Goal: Subscribe to service/newsletter

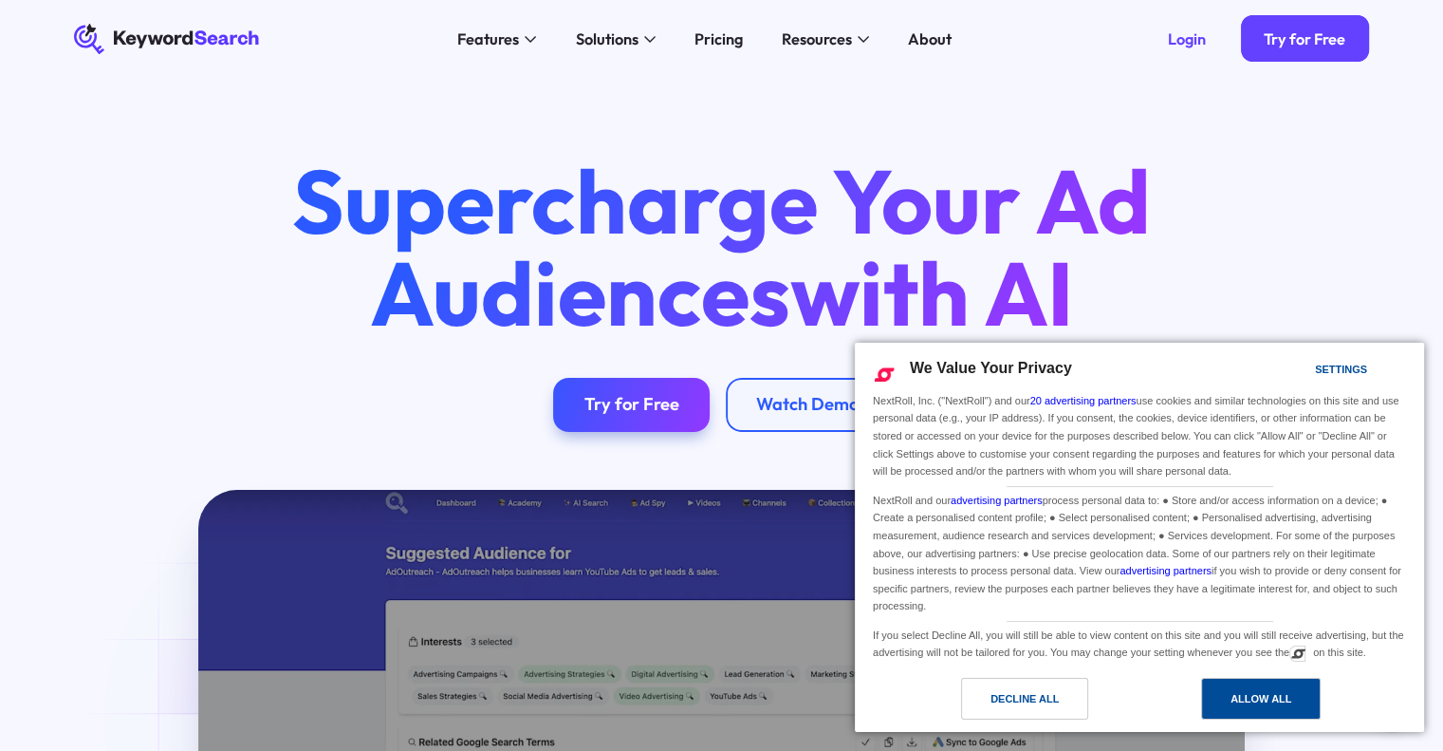
click at [1290, 701] on div "Allow All" at bounding box center [1261, 698] width 61 height 21
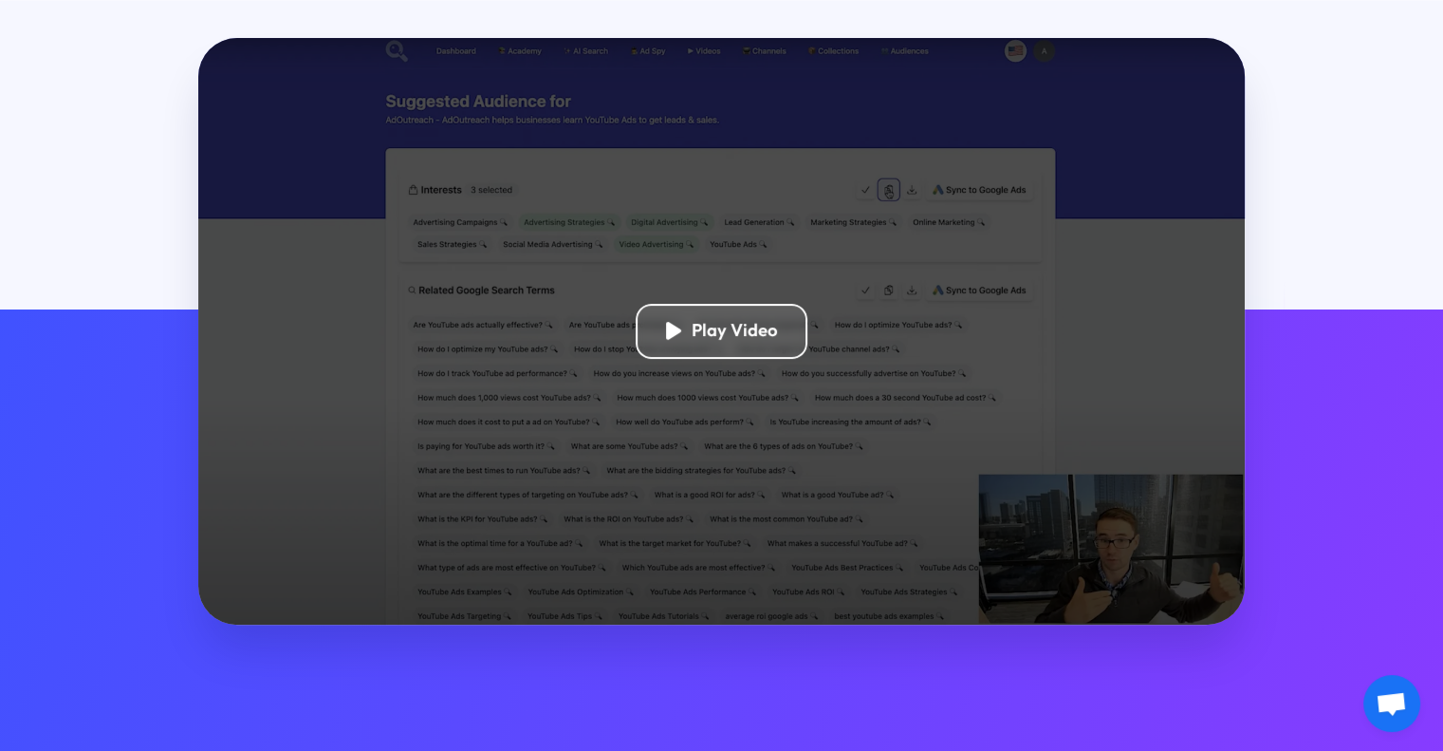
scroll to position [452, 0]
click at [702, 310] on div "Play Video" at bounding box center [722, 331] width 173 height 54
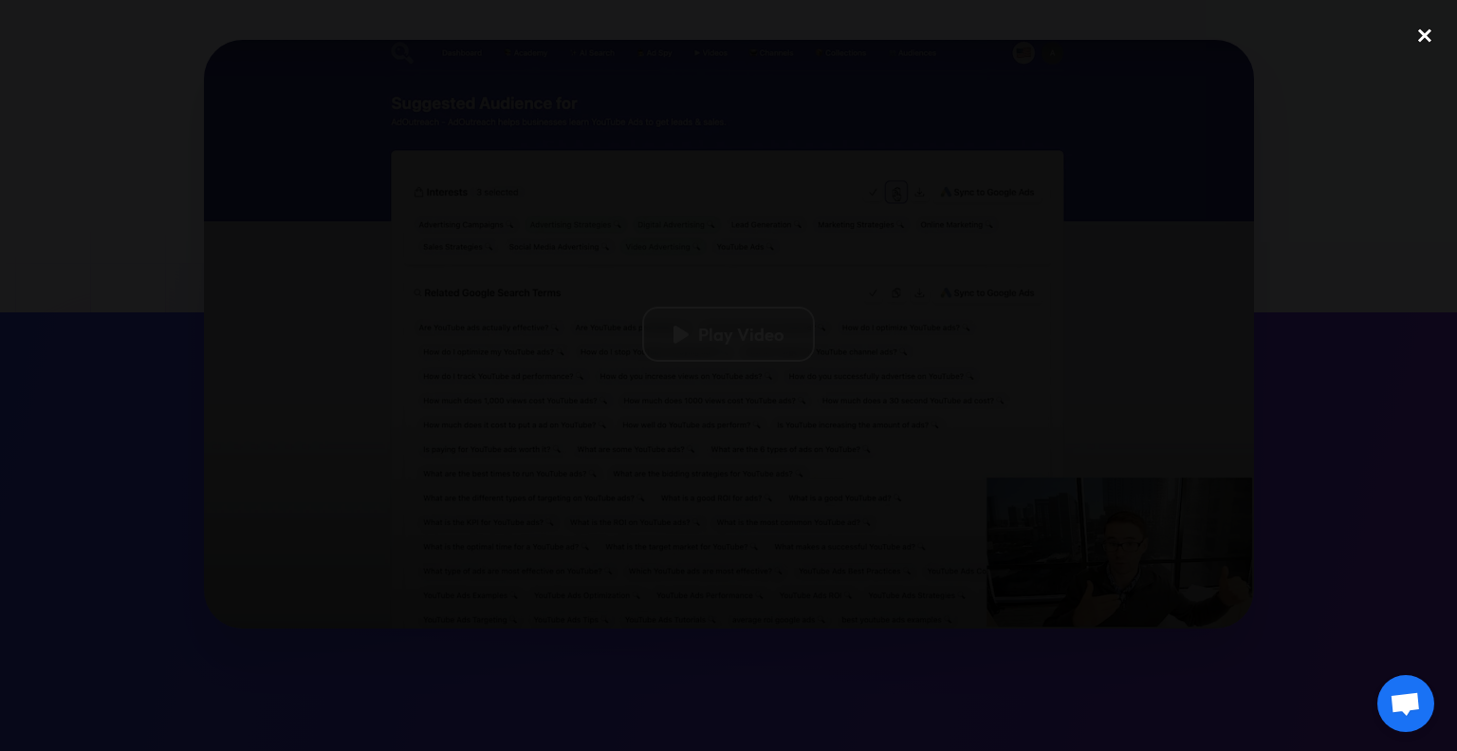
click at [1424, 44] on div "close lightbox" at bounding box center [1425, 36] width 65 height 42
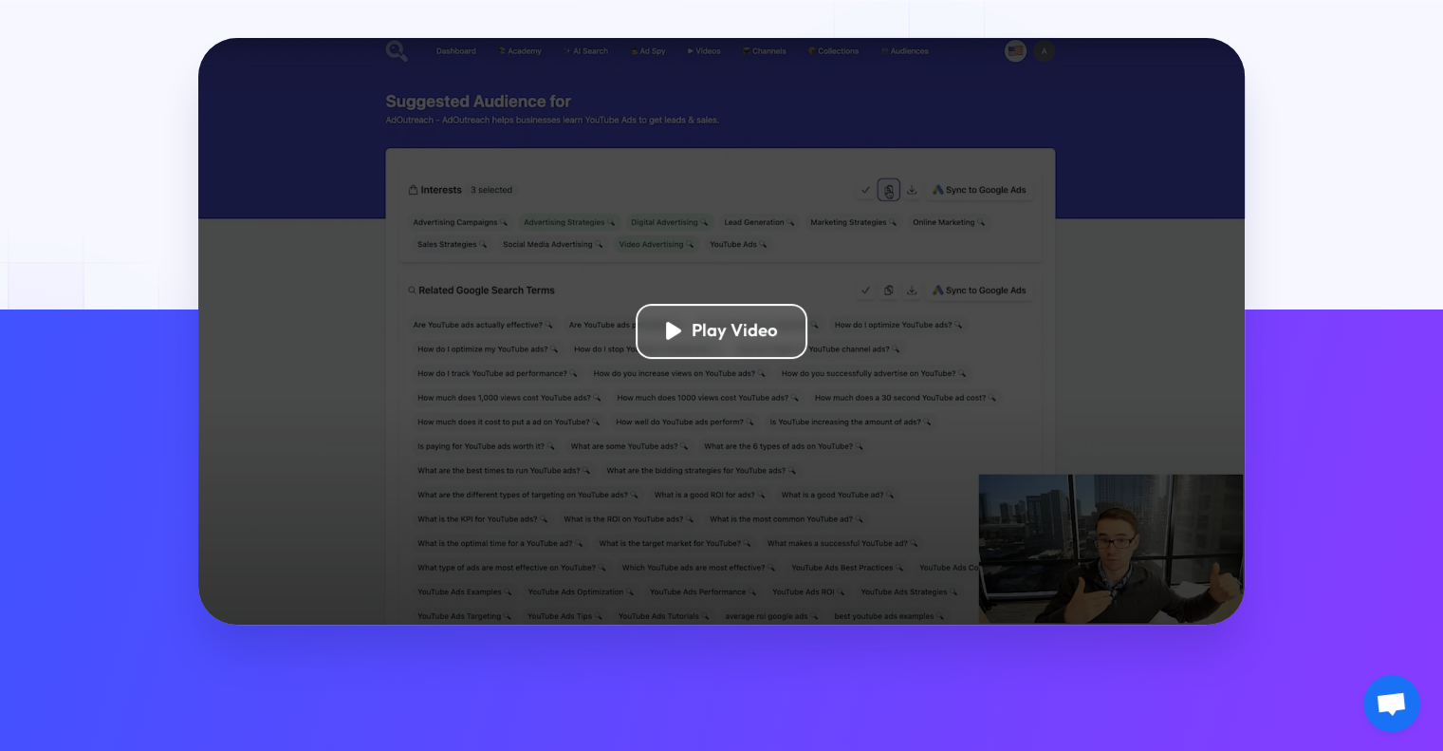
scroll to position [0, 0]
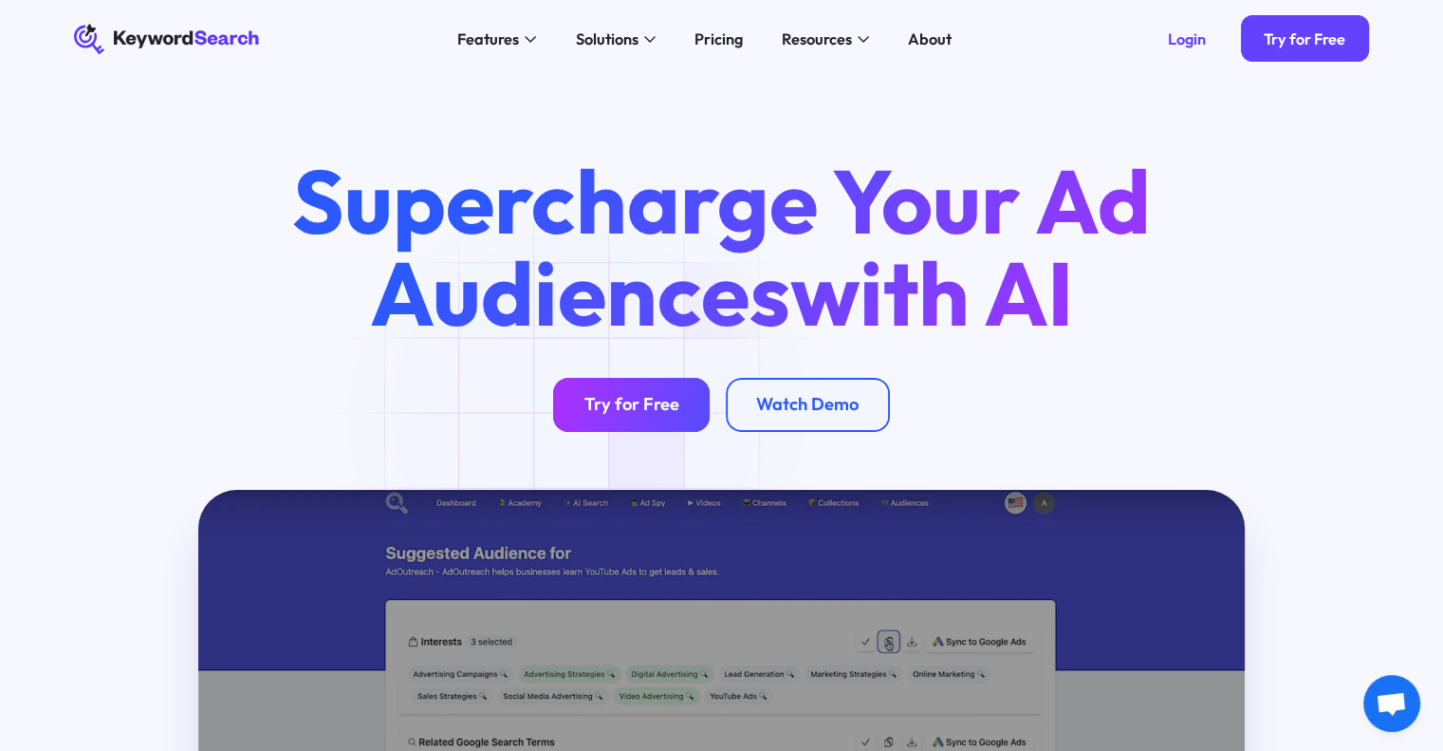
click at [605, 405] on div "Try for Free" at bounding box center [632, 405] width 95 height 22
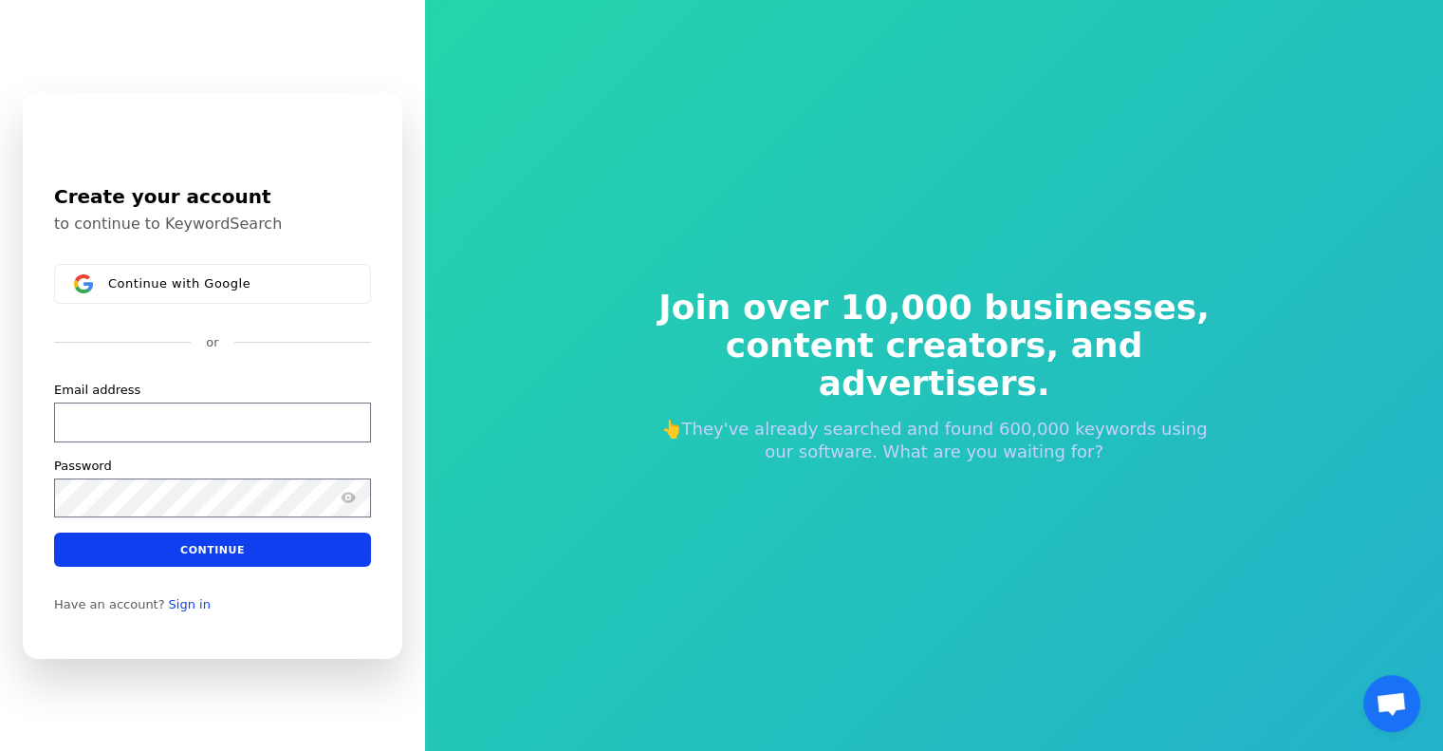
scroll to position [23, 0]
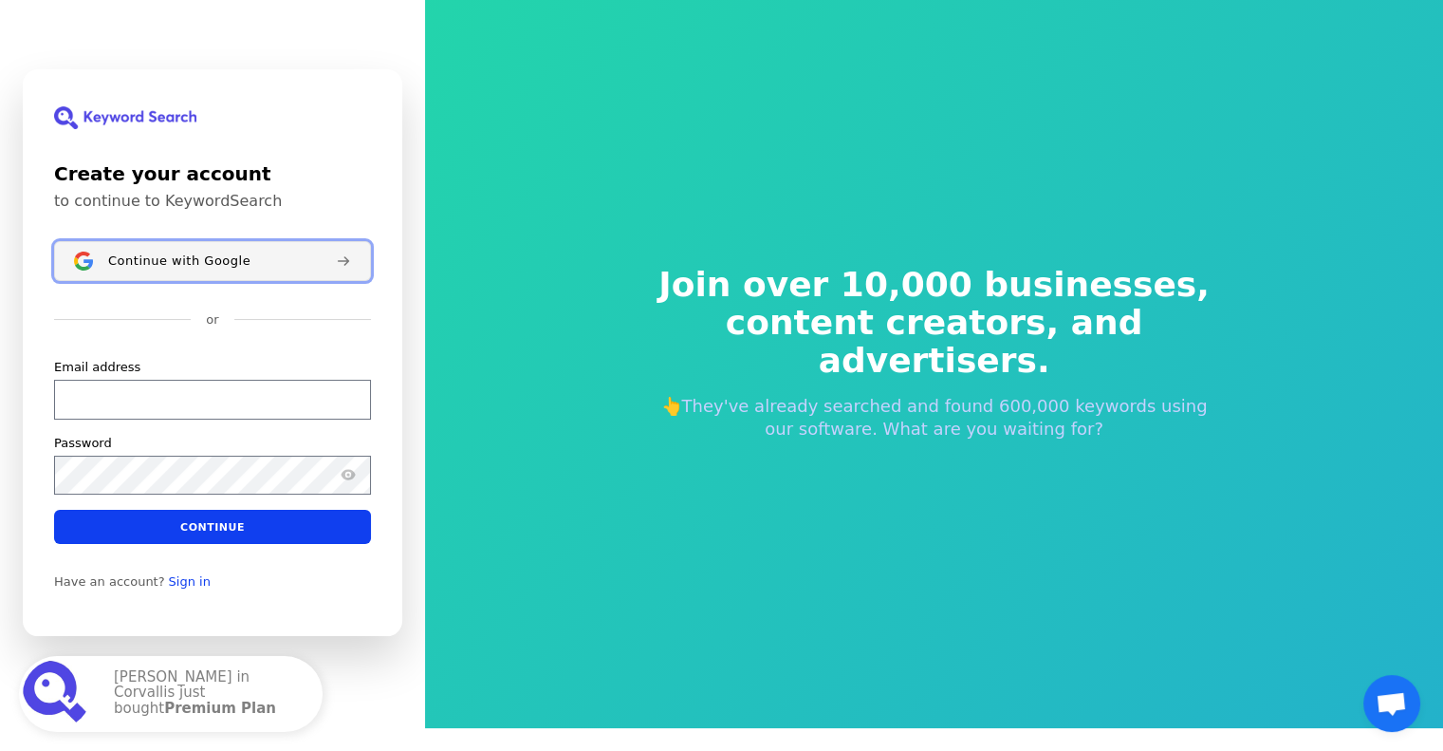
click at [178, 267] on span "Continue with Google" at bounding box center [179, 260] width 142 height 15
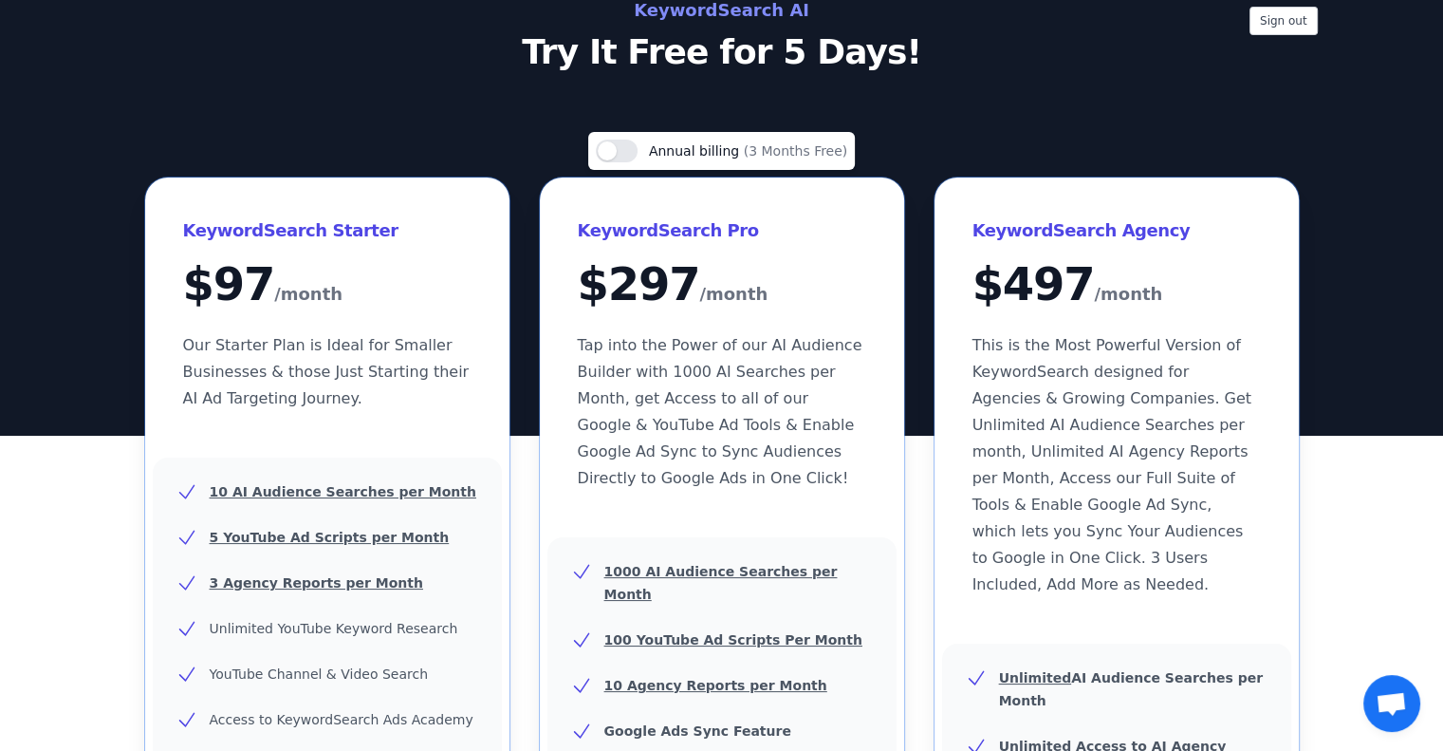
scroll to position [62, 0]
